Goal: Check status: Check status

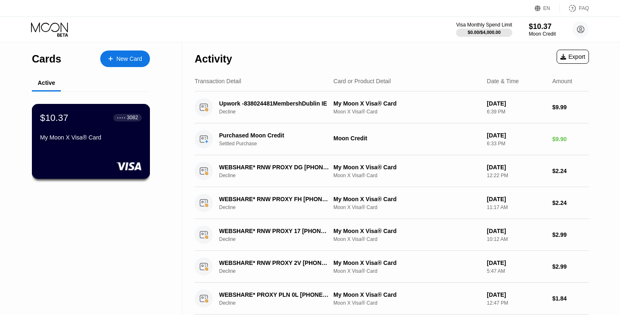
click at [102, 141] on div "My Moon X Visa® Card" at bounding box center [90, 139] width 101 height 10
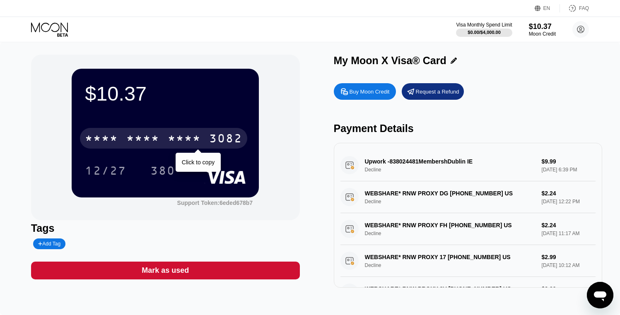
click at [218, 140] on div "3082" at bounding box center [225, 139] width 33 height 13
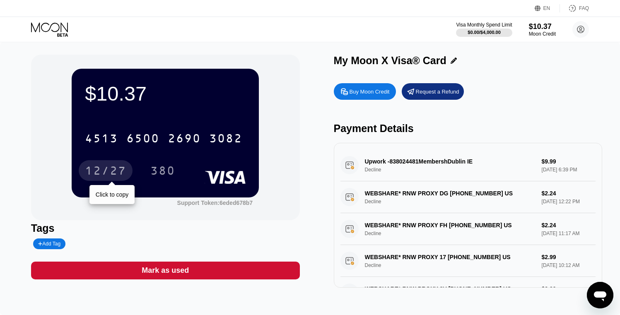
click at [121, 170] on div "12/27" at bounding box center [105, 171] width 41 height 13
click at [166, 171] on div "380" at bounding box center [162, 171] width 25 height 13
click at [201, 116] on div "$10.37 4513 6500 2690 3082 12/27 380" at bounding box center [165, 133] width 187 height 128
click at [193, 109] on div "$10.37 4513 6500 2690 3082 12/27 380" at bounding box center [165, 133] width 187 height 128
